Goal: Task Accomplishment & Management: Use online tool/utility

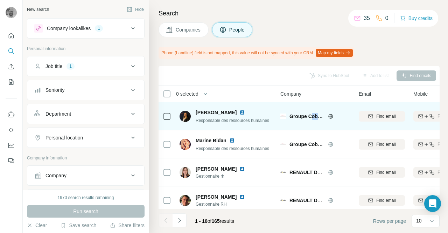
drag, startPoint x: 312, startPoint y: 116, endPoint x: 319, endPoint y: 118, distance: 7.3
click at [319, 118] on span "Groupe Cobredia" at bounding box center [307, 116] width 35 height 7
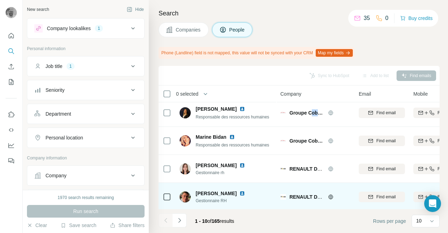
scroll to position [1, 0]
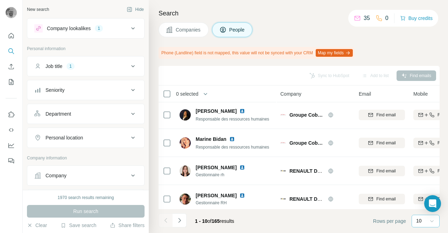
click at [432, 224] on icon at bounding box center [432, 220] width 7 height 7
click at [423, 165] on p "60" at bounding box center [421, 167] width 6 height 7
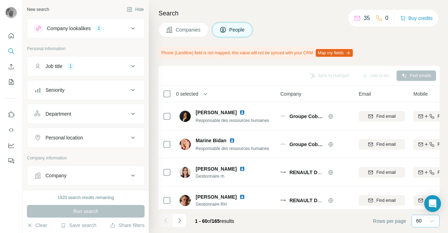
click at [110, 136] on div "Personal location" at bounding box center [81, 137] width 95 height 7
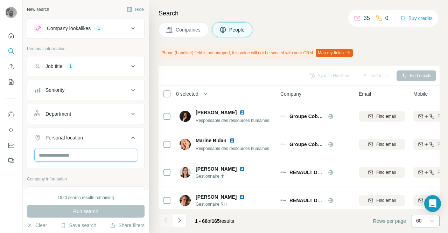
click at [94, 153] on input "text" at bounding box center [85, 155] width 103 height 13
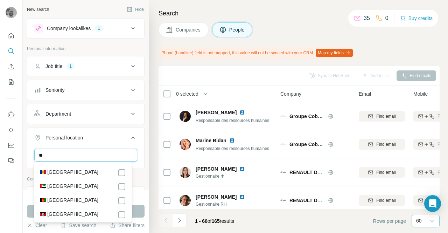
type input "*"
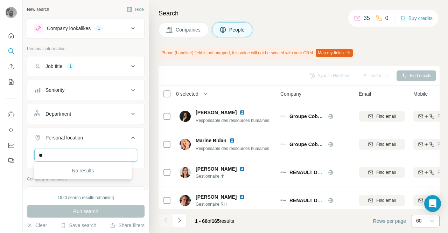
type input "*"
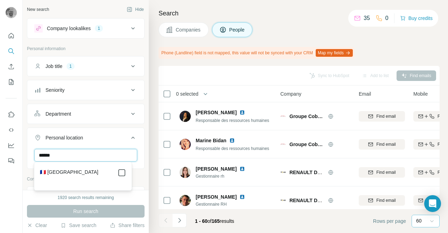
type input "******"
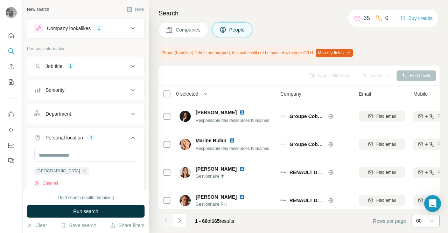
click at [143, 138] on div "New search Hide Company lookalikes 1 Personal information Job title 1 Seniority…" at bounding box center [86, 95] width 126 height 190
click at [121, 28] on div "Company lookalikes 1" at bounding box center [81, 28] width 95 height 8
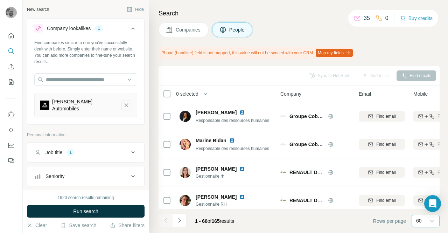
click at [125, 106] on icon "Jean Rouyer Automobiles-remove-button" at bounding box center [127, 105] width 4 height 4
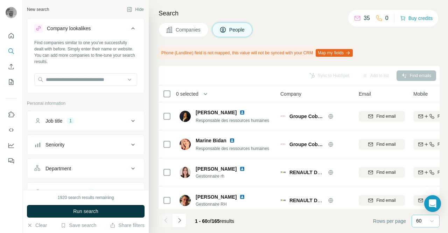
click at [116, 117] on button "Job title 1" at bounding box center [85, 120] width 117 height 17
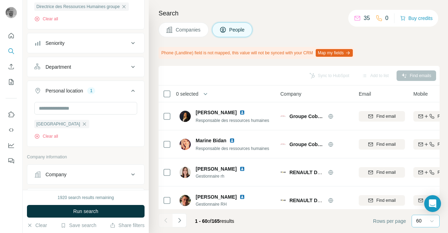
scroll to position [175, 0]
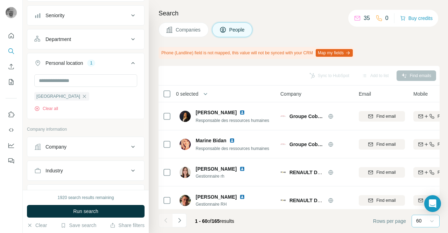
click at [113, 36] on div "Department" at bounding box center [81, 39] width 95 height 7
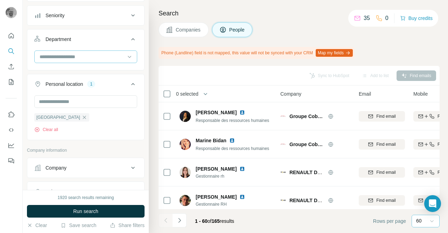
click at [99, 61] on div at bounding box center [82, 57] width 87 height 12
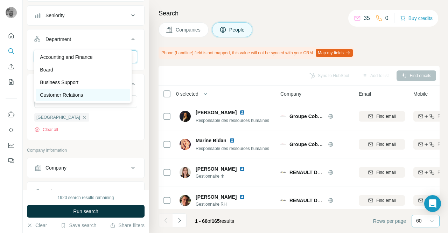
scroll to position [210, 0]
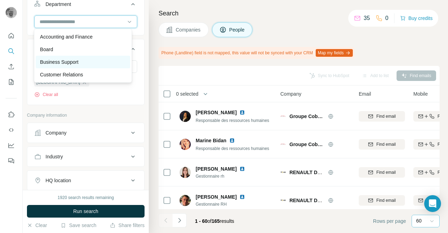
type input "*"
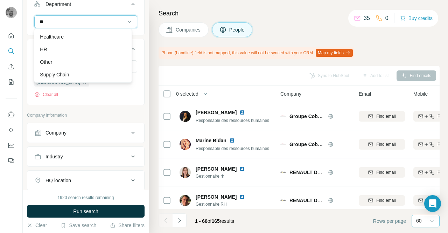
type input "*"
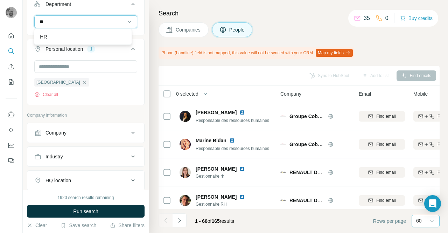
type input "*"
type input "**"
click at [95, 41] on div "HR" at bounding box center [83, 36] width 94 height 13
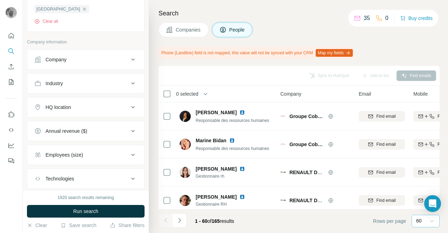
scroll to position [315, 0]
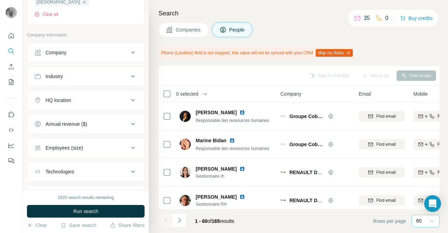
click at [89, 145] on div "Employees (size)" at bounding box center [81, 147] width 95 height 7
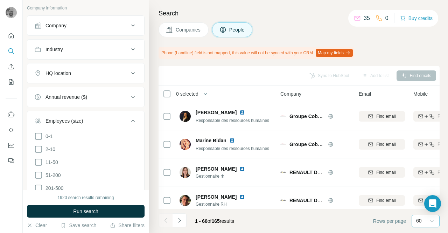
scroll to position [385, 0]
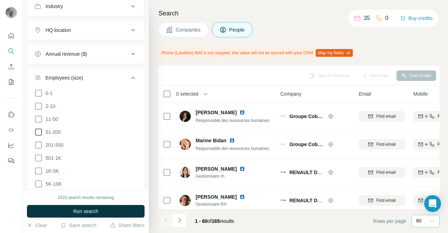
click at [39, 130] on icon at bounding box center [38, 132] width 8 height 8
click at [38, 141] on icon at bounding box center [38, 145] width 8 height 8
click at [39, 117] on icon at bounding box center [38, 119] width 8 height 8
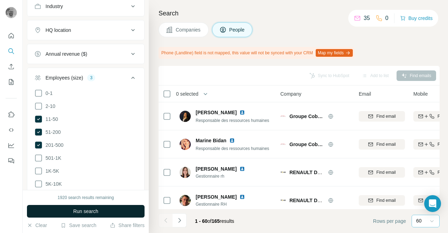
click at [71, 209] on button "Run search" at bounding box center [86, 211] width 118 height 13
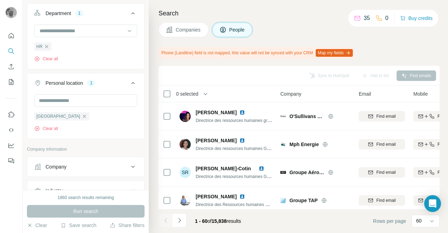
scroll to position [236, 0]
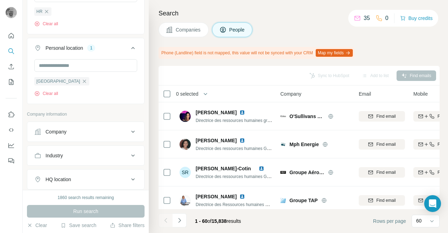
click at [90, 131] on div "Company" at bounding box center [81, 131] width 95 height 7
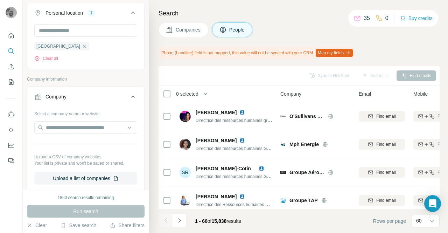
click at [129, 95] on icon at bounding box center [133, 96] width 8 height 8
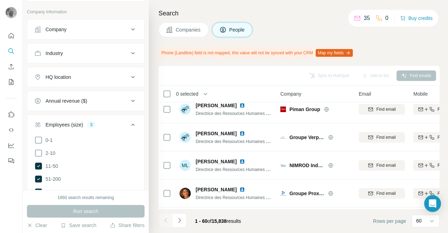
scroll to position [341, 0]
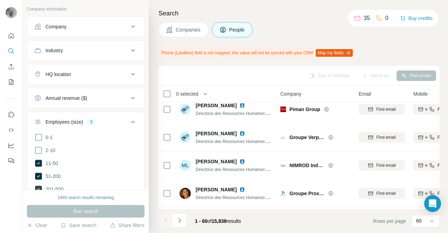
click at [58, 186] on span "201-500" at bounding box center [53, 189] width 21 height 7
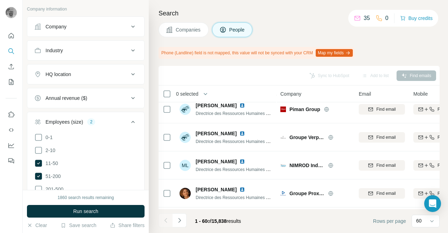
scroll to position [306, 0]
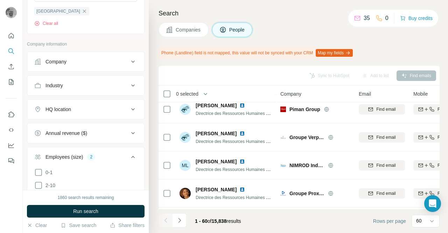
click at [88, 107] on div "HQ location" at bounding box center [81, 109] width 95 height 7
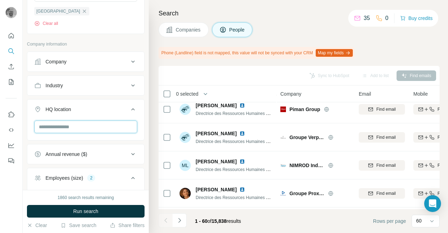
click at [82, 125] on input "text" at bounding box center [85, 126] width 103 height 13
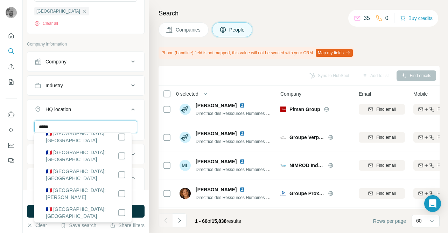
scroll to position [735, 0]
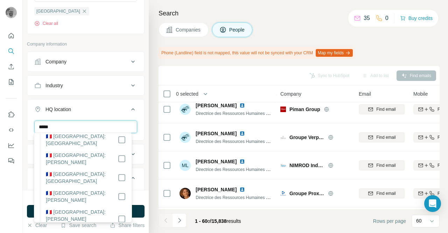
drag, startPoint x: 69, startPoint y: 120, endPoint x: 39, endPoint y: 122, distance: 30.2
click at [39, 122] on input "*****" at bounding box center [85, 126] width 103 height 13
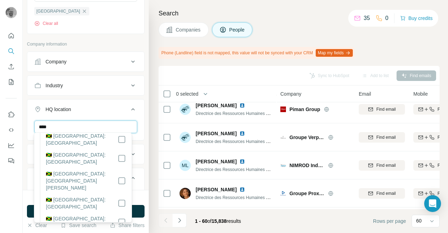
scroll to position [0, 0]
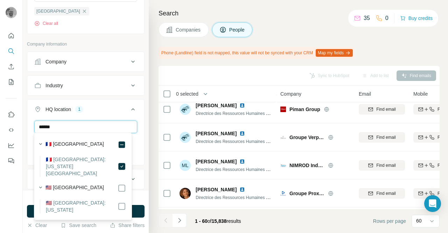
drag, startPoint x: 66, startPoint y: 120, endPoint x: 35, endPoint y: 124, distance: 31.3
click at [35, 124] on input "*****" at bounding box center [85, 126] width 103 height 13
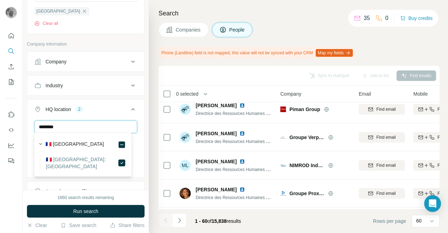
drag, startPoint x: 64, startPoint y: 125, endPoint x: 37, endPoint y: 124, distance: 26.6
click at [37, 124] on input "*******" at bounding box center [85, 126] width 103 height 13
type input "********"
click at [118, 160] on div at bounding box center [122, 163] width 8 height 14
click at [82, 213] on span "Run search" at bounding box center [85, 211] width 25 height 7
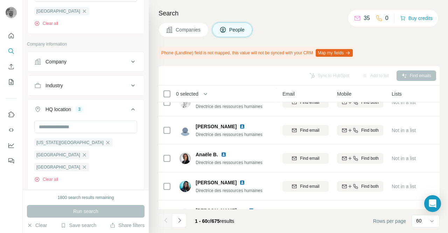
scroll to position [210, 77]
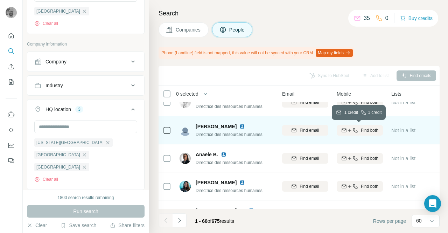
click at [356, 131] on icon "button" at bounding box center [356, 130] width 6 height 6
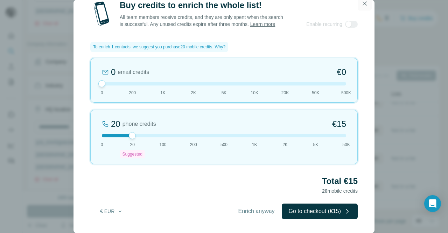
click at [366, 1] on icon "button" at bounding box center [365, 3] width 4 height 4
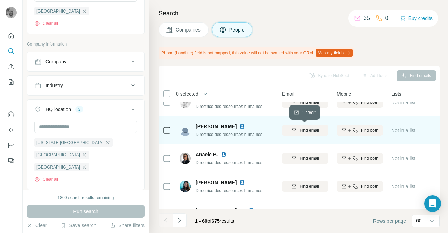
click at [317, 132] on span "Find email" at bounding box center [309, 130] width 19 height 6
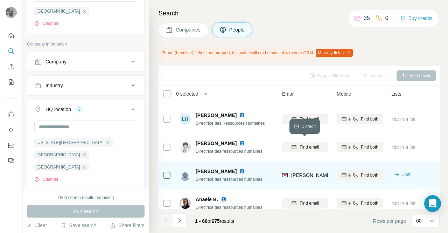
scroll to position [175, 77]
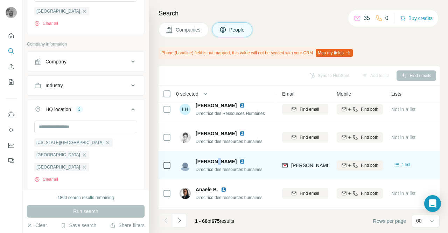
click at [214, 161] on span "Karine GAIRAUD" at bounding box center [216, 161] width 41 height 7
click at [407, 163] on span "1 list" at bounding box center [406, 164] width 9 height 6
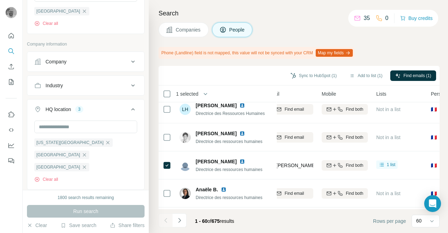
scroll to position [175, 0]
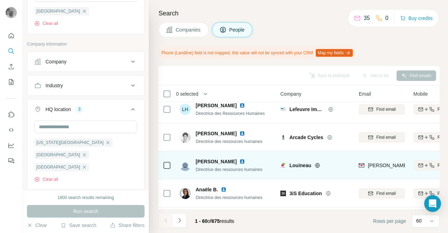
click at [185, 166] on img at bounding box center [185, 165] width 11 height 11
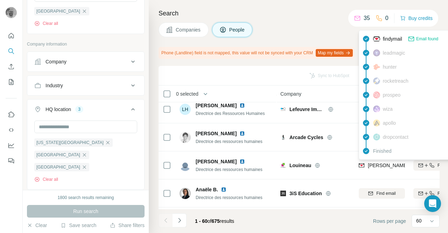
click at [369, 163] on span "k.gairaud@louineau.com" at bounding box center [429, 166] width 123 height 6
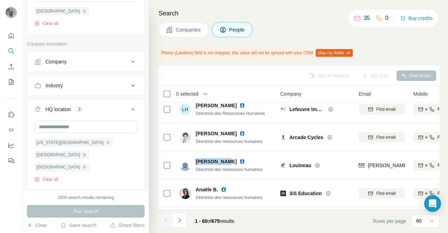
drag, startPoint x: 197, startPoint y: 160, endPoint x: 225, endPoint y: 159, distance: 28.1
click at [225, 159] on span "Karine GAIRAUD" at bounding box center [216, 161] width 41 height 7
click at [302, 165] on span "Louineau" at bounding box center [301, 165] width 22 height 7
click at [316, 165] on icon at bounding box center [318, 165] width 5 height 0
drag, startPoint x: 198, startPoint y: 163, endPoint x: 233, endPoint y: 161, distance: 35.8
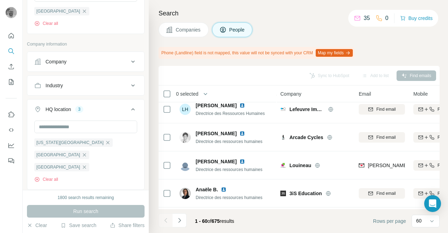
click at [233, 161] on span "Karine GAIRAUD" at bounding box center [216, 161] width 41 height 7
copy span "Karine GAIRAUD"
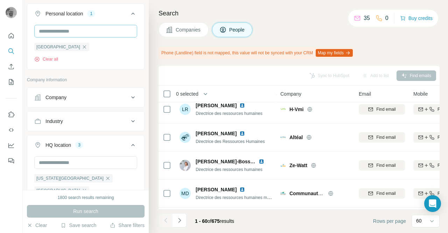
scroll to position [280, 0]
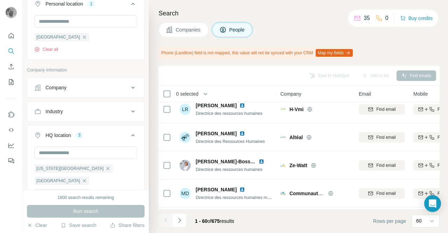
click at [120, 89] on div "Company" at bounding box center [81, 87] width 95 height 7
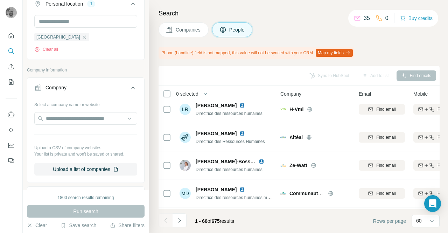
click at [139, 91] on div "New search Hide Company lookalikes Find companies similar to one you've success…" at bounding box center [86, 95] width 126 height 190
click at [132, 86] on icon at bounding box center [133, 87] width 8 height 8
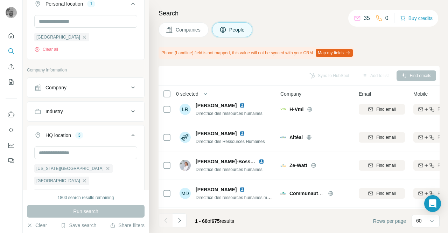
click at [113, 108] on div "Industry" at bounding box center [81, 111] width 95 height 7
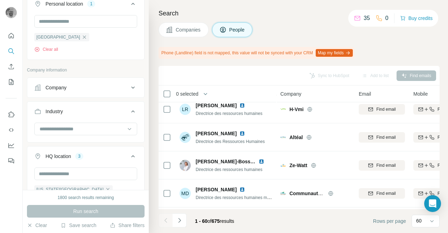
click at [113, 105] on button "Industry" at bounding box center [85, 113] width 117 height 20
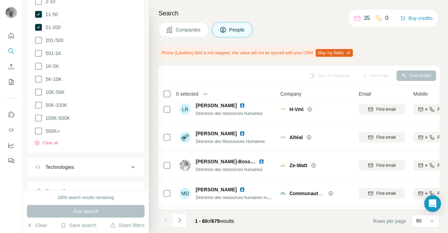
scroll to position [574, 0]
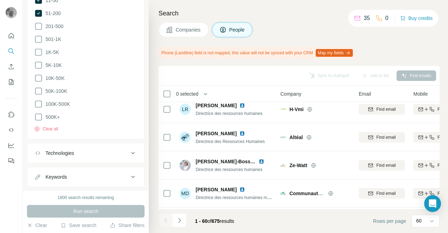
click at [112, 150] on div "Technologies" at bounding box center [81, 153] width 95 height 7
click at [110, 150] on div "Technologies" at bounding box center [81, 153] width 95 height 7
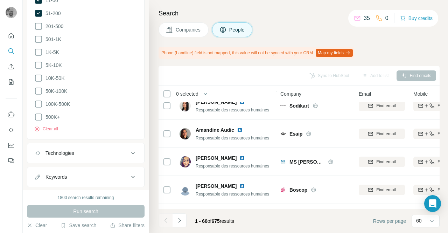
scroll to position [1226, 0]
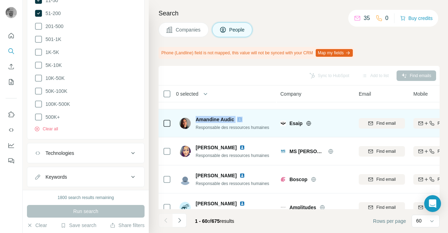
drag, startPoint x: 197, startPoint y: 118, endPoint x: 237, endPoint y: 119, distance: 39.9
click at [237, 119] on div "Amandine Audic" at bounding box center [233, 119] width 74 height 7
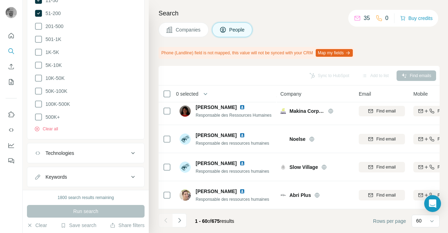
scroll to position [1577, 0]
click at [182, 219] on icon "Navigate to next page" at bounding box center [179, 220] width 7 height 7
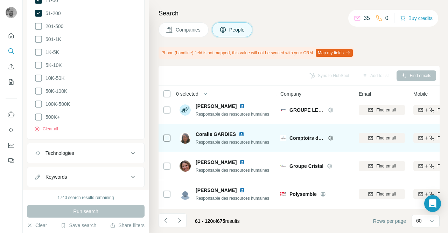
scroll to position [1366, 0]
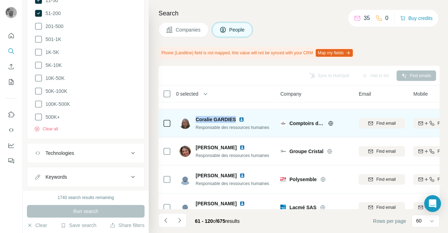
drag, startPoint x: 195, startPoint y: 120, endPoint x: 233, endPoint y: 118, distance: 37.9
click at [233, 118] on div "Coralie GARDIES Responsable des ressources humaines" at bounding box center [225, 123] width 90 height 15
copy span "Coralie GARDIES"
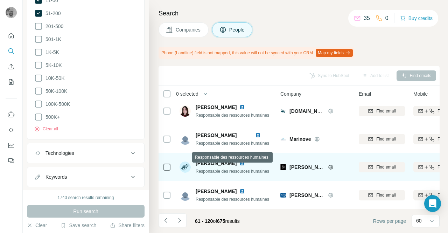
scroll to position [1577, 0]
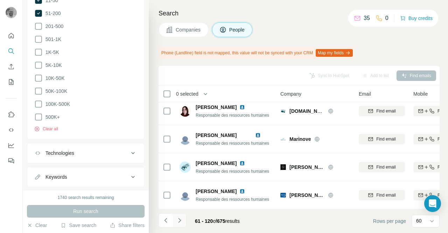
click at [181, 221] on icon "Navigate to next page" at bounding box center [179, 220] width 7 height 7
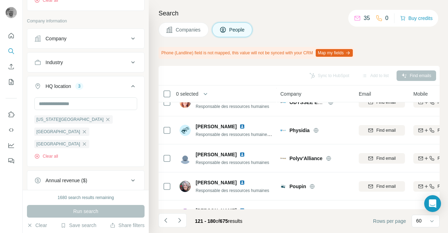
scroll to position [294, 0]
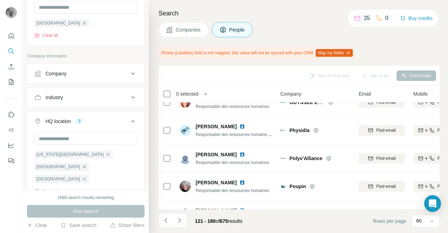
click at [116, 118] on div "HQ location 3" at bounding box center [81, 121] width 95 height 7
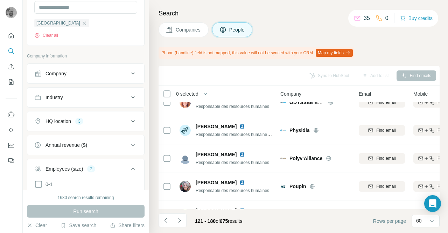
click at [118, 122] on div "HQ location 3" at bounding box center [81, 121] width 95 height 7
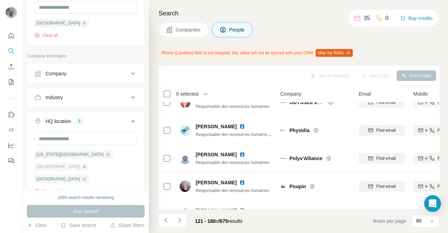
click at [87, 164] on icon "button" at bounding box center [85, 167] width 6 height 6
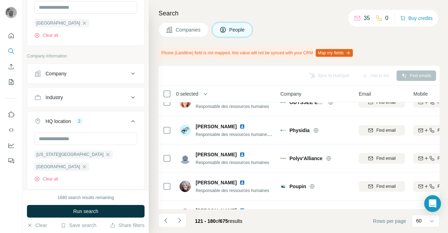
click at [86, 165] on icon "button" at bounding box center [84, 166] width 3 height 3
click at [86, 139] on input "text" at bounding box center [85, 138] width 103 height 13
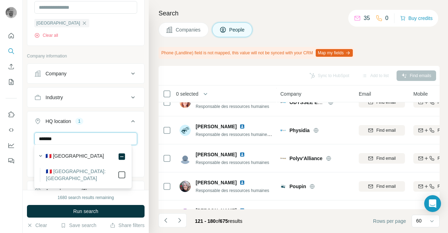
type input "*******"
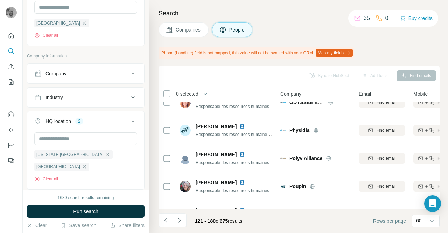
scroll to position [461, 0]
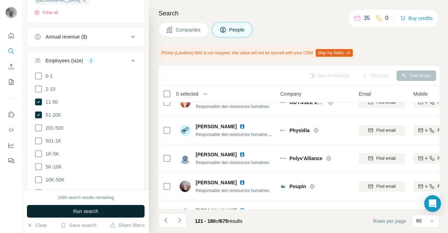
click at [93, 211] on span "Run search" at bounding box center [85, 211] width 25 height 7
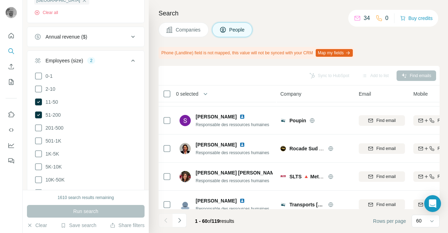
scroll to position [876, 0]
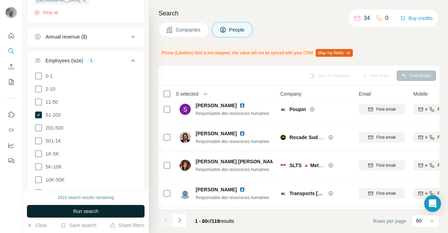
click at [87, 212] on span "Run search" at bounding box center [85, 211] width 25 height 7
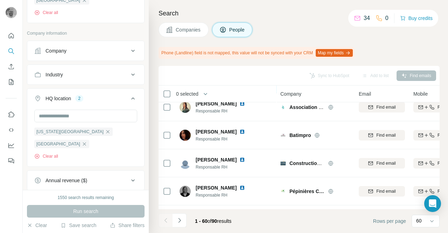
scroll to position [1051, 0]
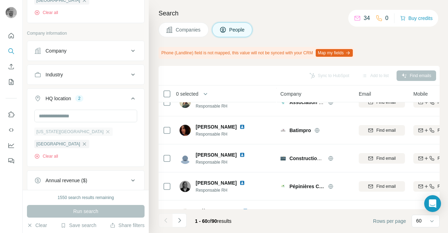
click at [73, 131] on div "Maine-et-Loire" at bounding box center [73, 131] width 78 height 8
click at [106, 131] on icon "button" at bounding box center [107, 131] width 3 height 3
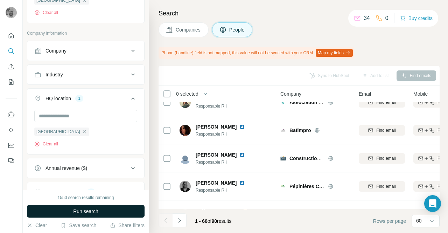
click at [90, 210] on span "Run search" at bounding box center [85, 211] width 25 height 7
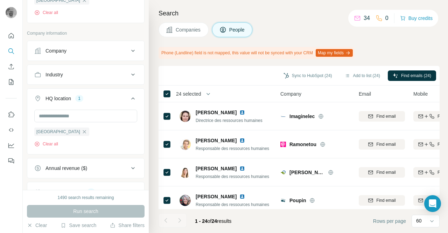
click at [191, 92] on span "24 selected" at bounding box center [188, 93] width 25 height 7
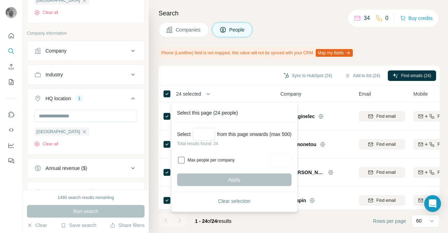
click at [241, 77] on div "Sync to HubSpot (24) Add to list (24) Find emails (24)" at bounding box center [299, 75] width 274 height 12
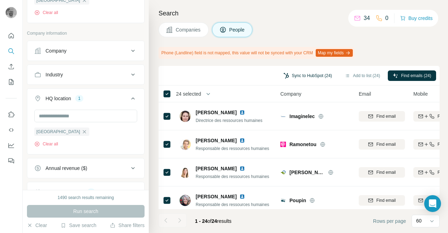
click at [288, 74] on button "Sync to HubSpot (24)" at bounding box center [308, 75] width 58 height 11
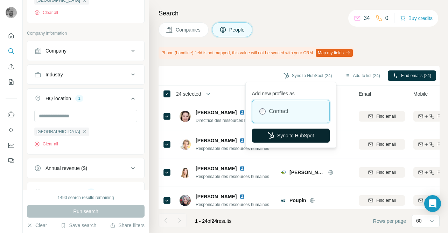
click at [279, 135] on button "Sync to HubSpot" at bounding box center [291, 136] width 78 height 14
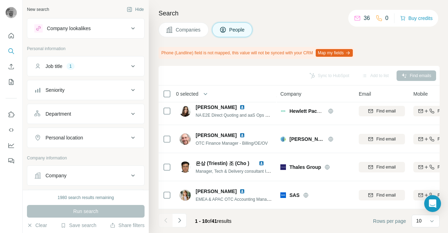
scroll to position [177, 0]
click at [182, 222] on icon "Navigate to next page" at bounding box center [179, 220] width 7 height 7
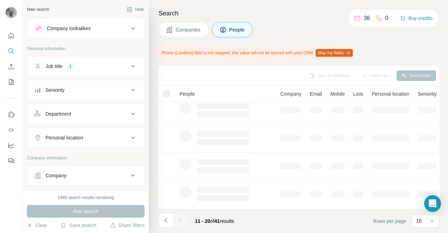
click at [114, 116] on div "Department" at bounding box center [81, 113] width 95 height 7
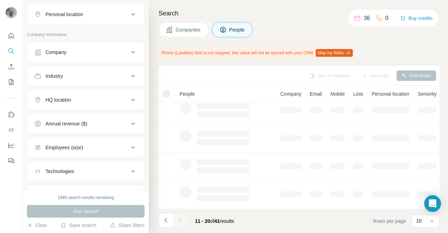
scroll to position [106, 0]
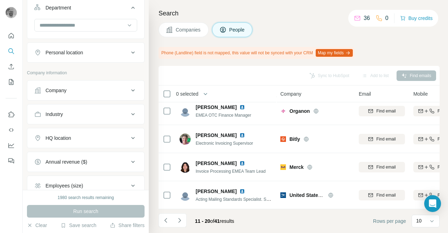
click at [154, 109] on div "Search Companies People Phone (Landline) field is not mapped, this value will n…" at bounding box center [298, 116] width 299 height 233
click at [123, 138] on div "HQ location" at bounding box center [81, 137] width 95 height 7
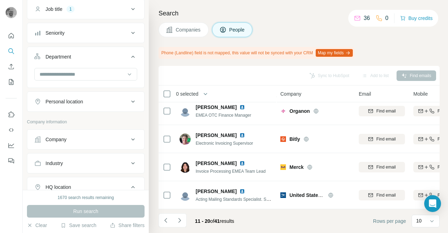
scroll to position [0, 0]
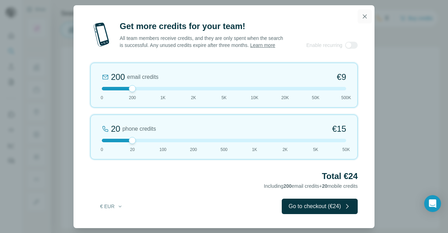
click at [368, 14] on icon "button" at bounding box center [364, 16] width 7 height 7
